Goal: Find specific page/section: Find specific page/section

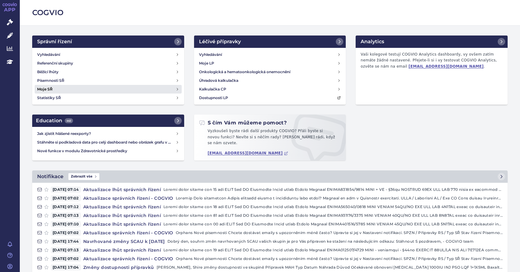
click at [63, 91] on link "Moje SŘ" at bounding box center [108, 89] width 147 height 9
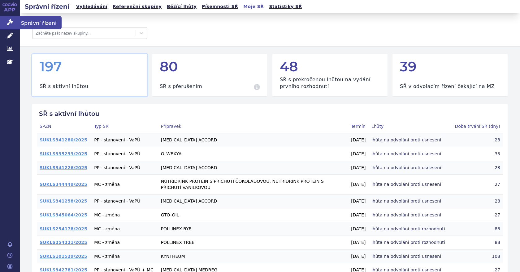
click at [9, 24] on icon at bounding box center [10, 22] width 6 height 6
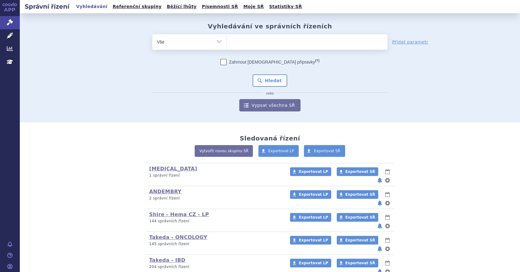
scroll to position [96, 0]
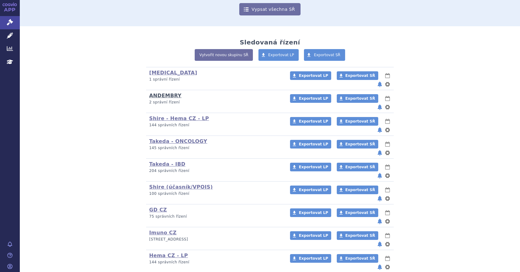
click at [158, 93] on link "ANDEMBRY" at bounding box center [165, 96] width 32 height 6
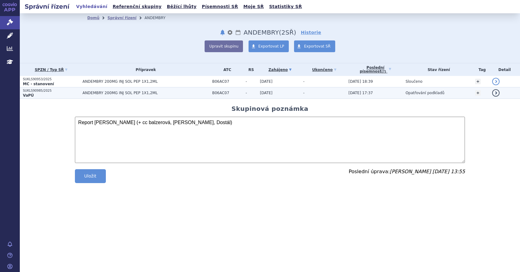
click at [105, 97] on td "ANDEMBRY 200MG INJ SOL PEP 1X1,2ML" at bounding box center [144, 93] width 130 height 11
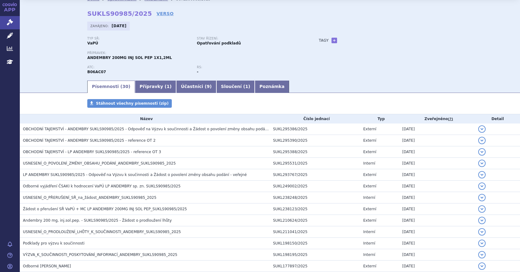
scroll to position [19, 0]
